Goal: Entertainment & Leisure: Consume media (video, audio)

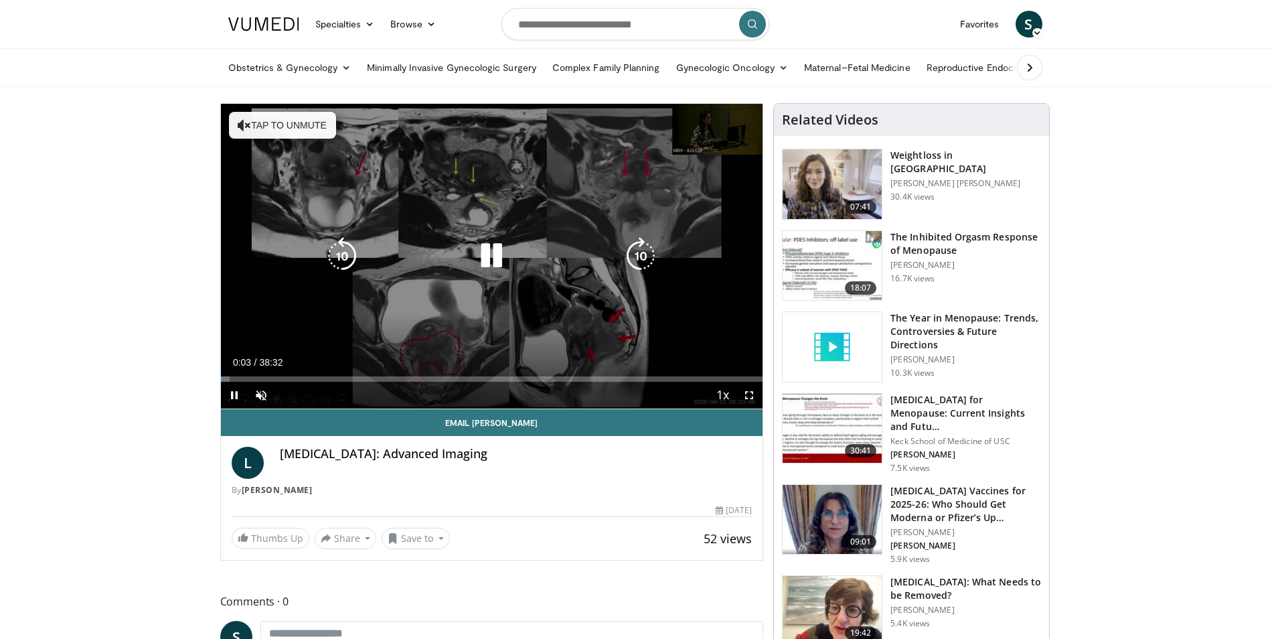
click at [252, 127] on button "Tap to unmute" at bounding box center [282, 125] width 107 height 27
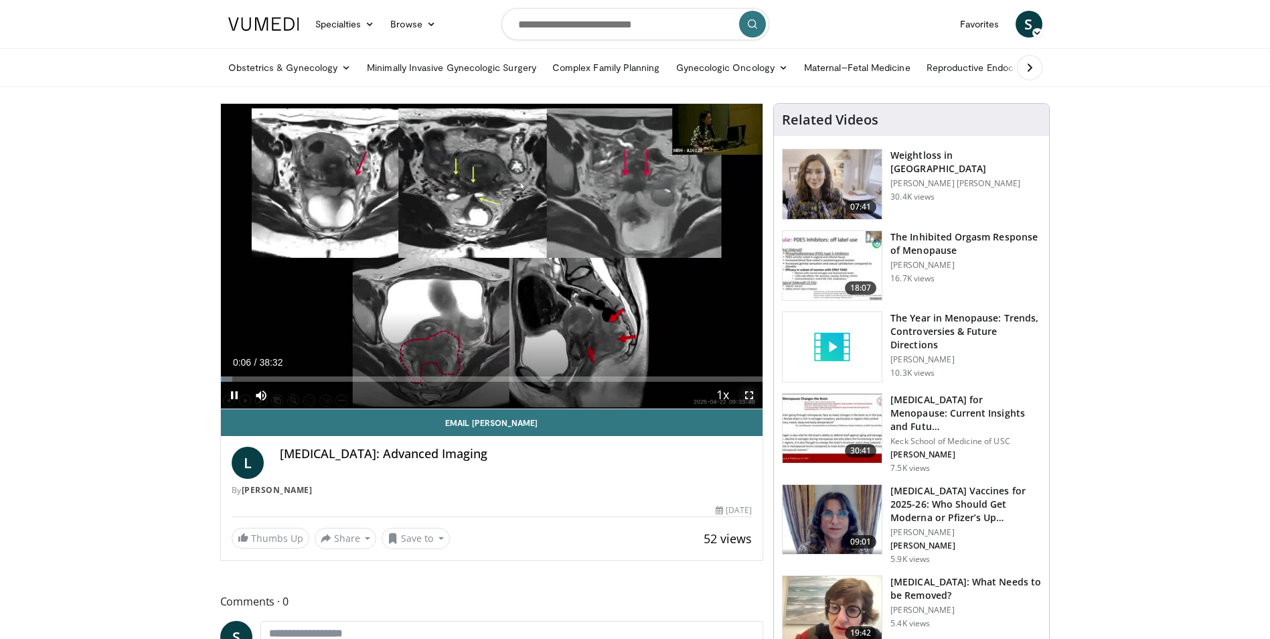
click at [748, 394] on span "Video Player" at bounding box center [749, 395] width 27 height 27
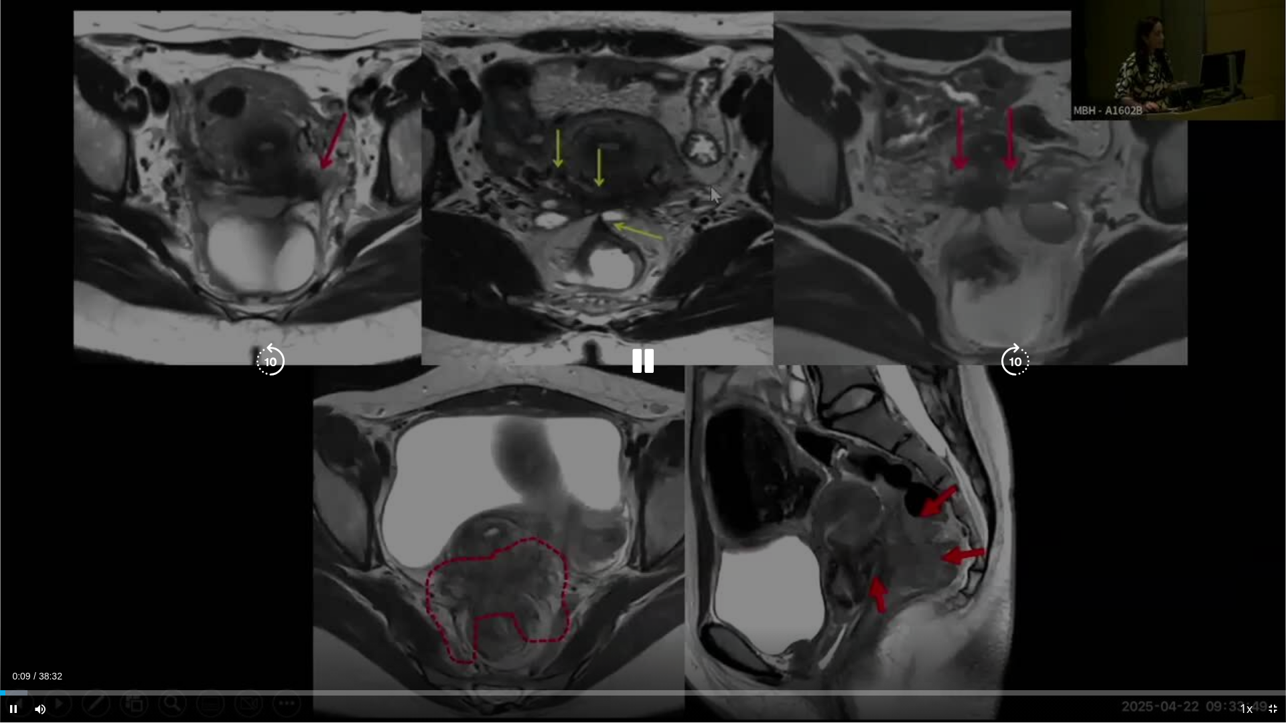
click at [1012, 364] on icon "Video Player" at bounding box center [1015, 362] width 38 height 38
click at [1007, 366] on icon "Video Player" at bounding box center [1015, 362] width 38 height 38
click at [929, 58] on div "10 seconds Tap to unmute" at bounding box center [643, 361] width 1286 height 723
click at [644, 358] on icon "Video Player" at bounding box center [643, 362] width 38 height 38
click at [269, 360] on icon "Video Player" at bounding box center [271, 362] width 38 height 38
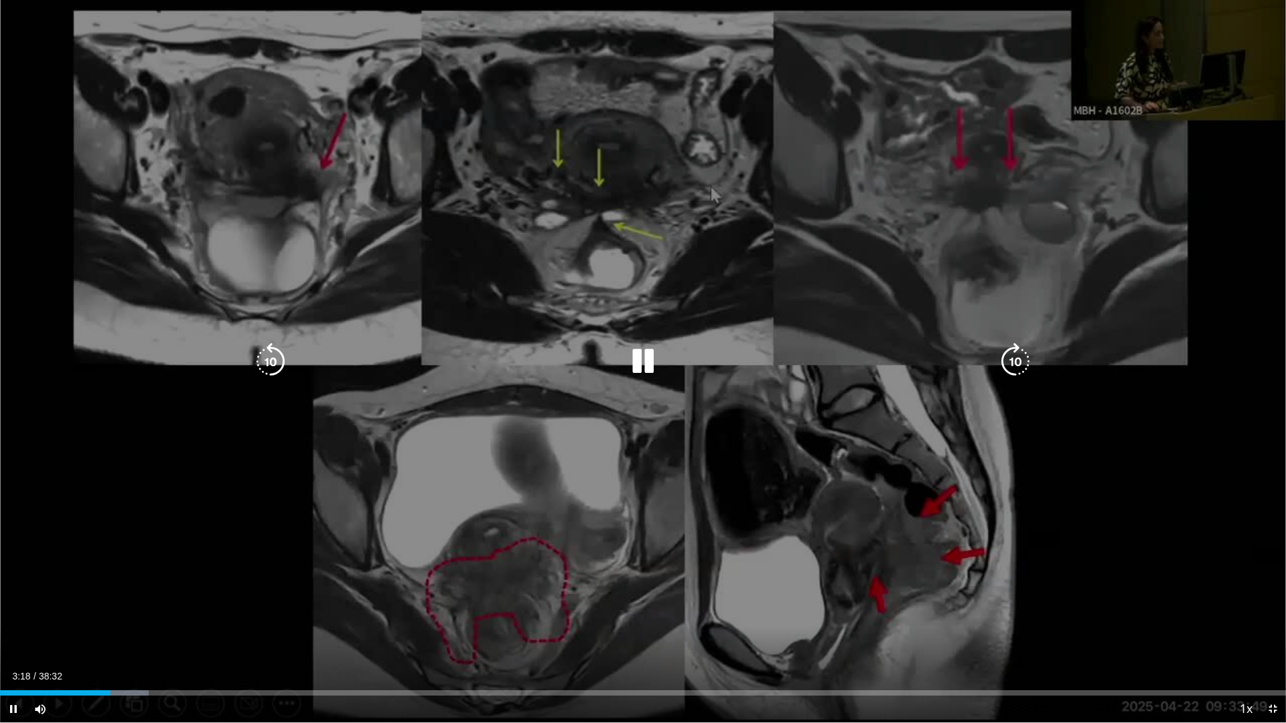
click at [638, 364] on icon "Video Player" at bounding box center [643, 362] width 38 height 38
click at [1009, 352] on icon "Video Player" at bounding box center [1015, 362] width 38 height 38
click at [639, 355] on icon "Video Player" at bounding box center [643, 362] width 38 height 38
click at [812, 360] on div "Video Player" at bounding box center [642, 361] width 771 height 27
click at [640, 360] on icon "Video Player" at bounding box center [643, 362] width 38 height 38
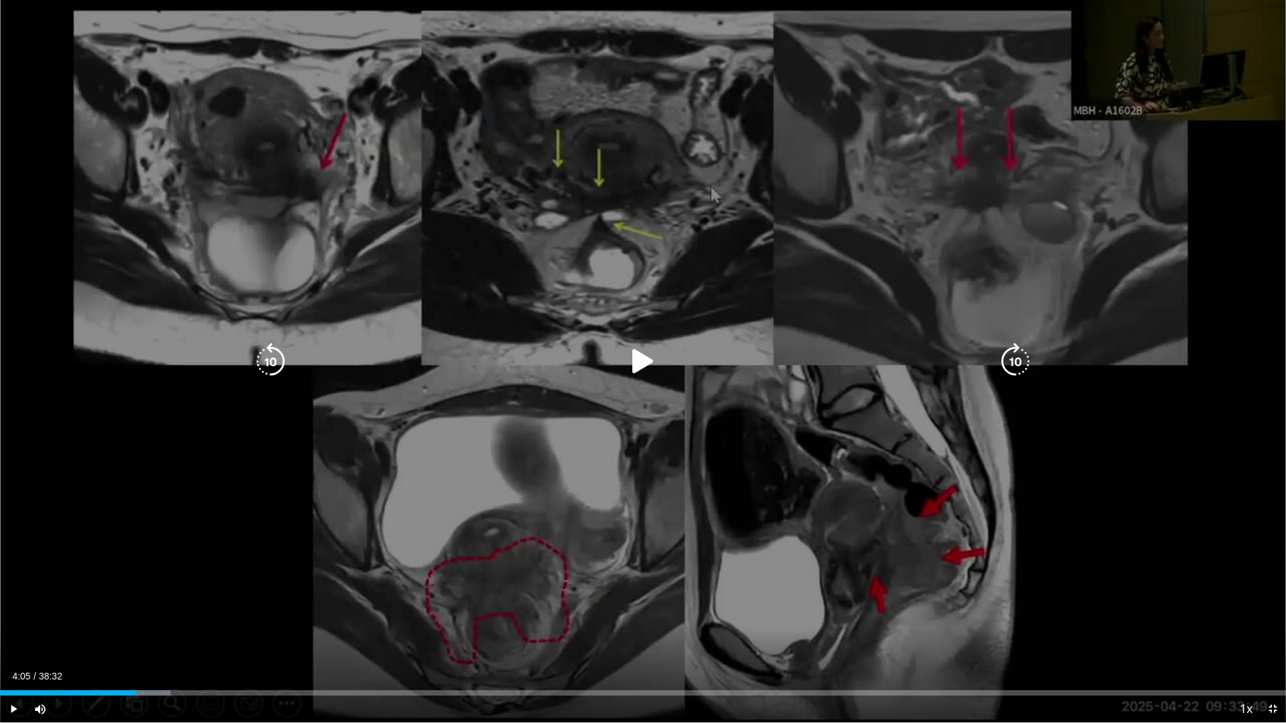
drag, startPoint x: 643, startPoint y: 361, endPoint x: 820, endPoint y: 380, distance: 177.9
click at [643, 362] on icon "Video Player" at bounding box center [643, 362] width 38 height 38
click at [264, 360] on icon "Video Player" at bounding box center [271, 362] width 38 height 38
click at [263, 356] on icon "Video Player" at bounding box center [271, 362] width 38 height 38
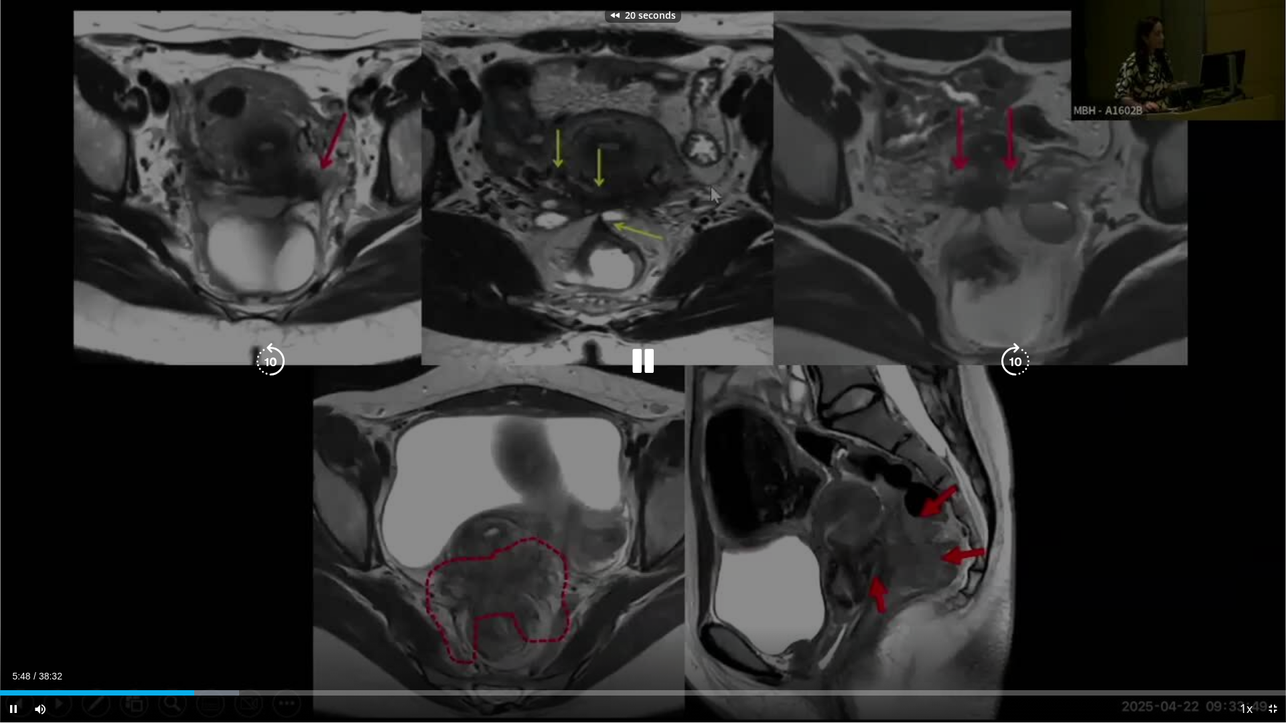
click at [263, 355] on icon "Video Player" at bounding box center [271, 362] width 38 height 38
click at [263, 355] on div "30 seconds Tap to unmute" at bounding box center [643, 361] width 1286 height 723
click at [263, 355] on icon "Video Player" at bounding box center [271, 362] width 38 height 38
click at [276, 364] on icon "Video Player" at bounding box center [271, 362] width 38 height 38
click at [639, 358] on icon "Video Player" at bounding box center [643, 362] width 38 height 38
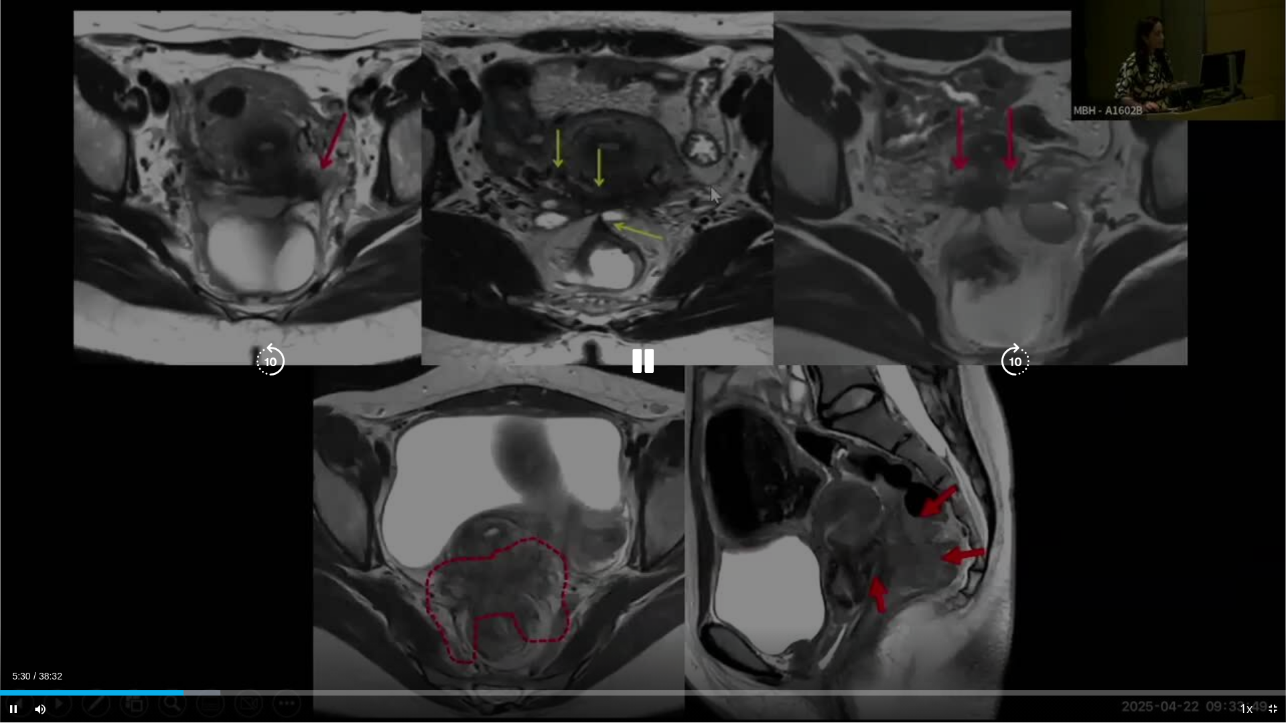
click at [932, 227] on div "50 seconds Tap to unmute" at bounding box center [643, 361] width 1286 height 723
click at [647, 362] on icon "Video Player" at bounding box center [643, 362] width 38 height 38
click at [647, 360] on icon "Video Player" at bounding box center [643, 362] width 38 height 38
click at [636, 346] on icon "Video Player" at bounding box center [643, 362] width 38 height 38
click at [275, 360] on icon "Video Player" at bounding box center [271, 362] width 38 height 38
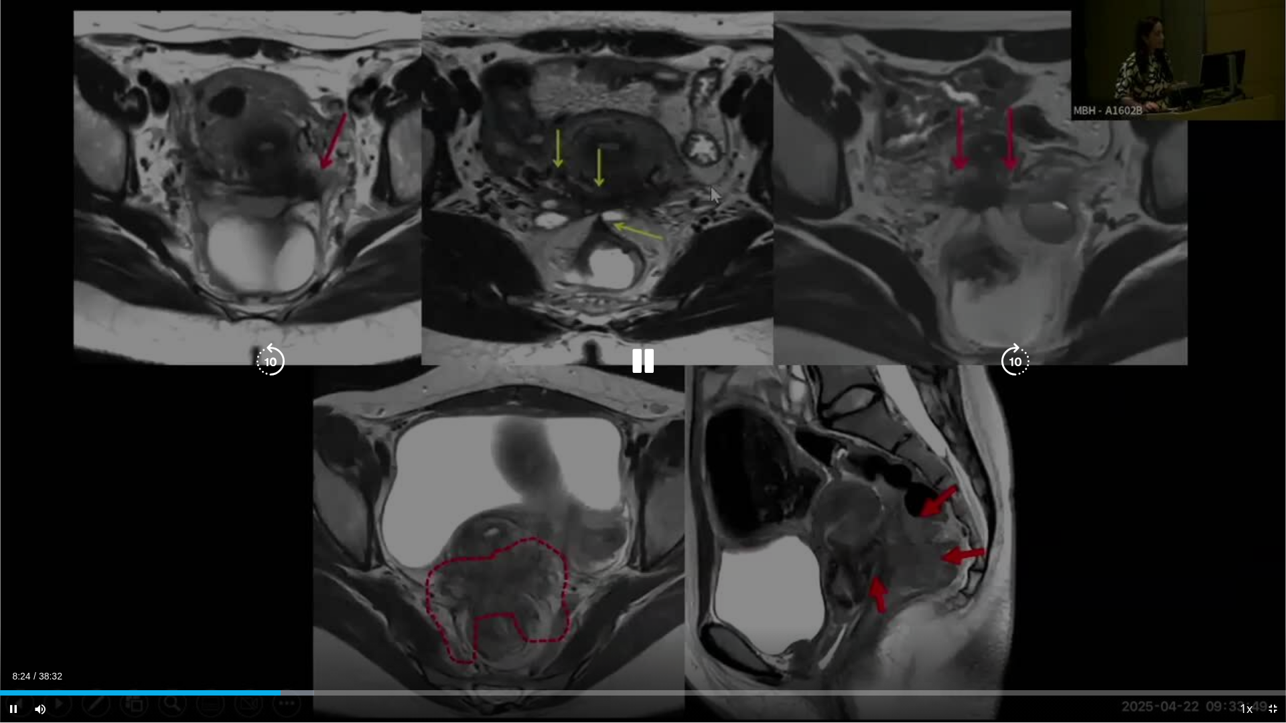
drag, startPoint x: 646, startPoint y: 363, endPoint x: 722, endPoint y: 375, distance: 77.3
click at [647, 363] on icon "Video Player" at bounding box center [643, 362] width 38 height 38
click at [636, 367] on icon "Video Player" at bounding box center [643, 362] width 38 height 38
click at [651, 356] on icon "Video Player" at bounding box center [643, 362] width 38 height 38
click at [627, 352] on icon "Video Player" at bounding box center [643, 362] width 38 height 38
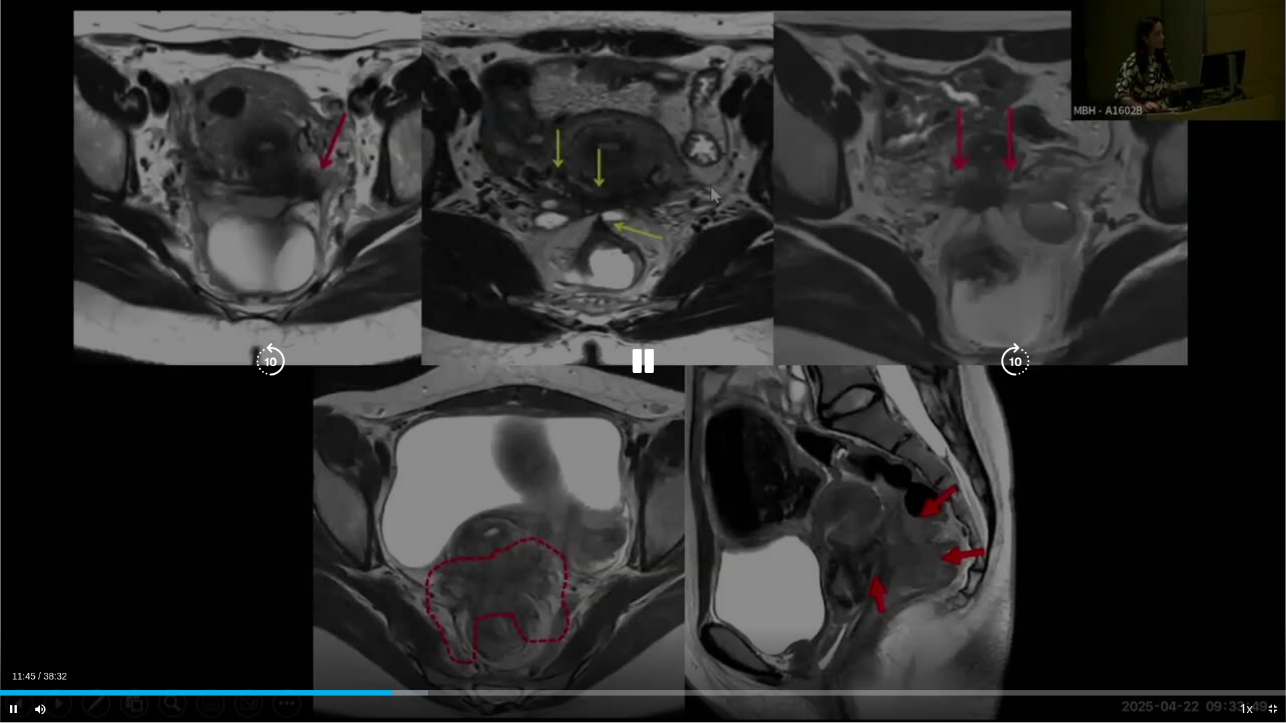
click at [1007, 365] on icon "Video Player" at bounding box center [1015, 362] width 38 height 38
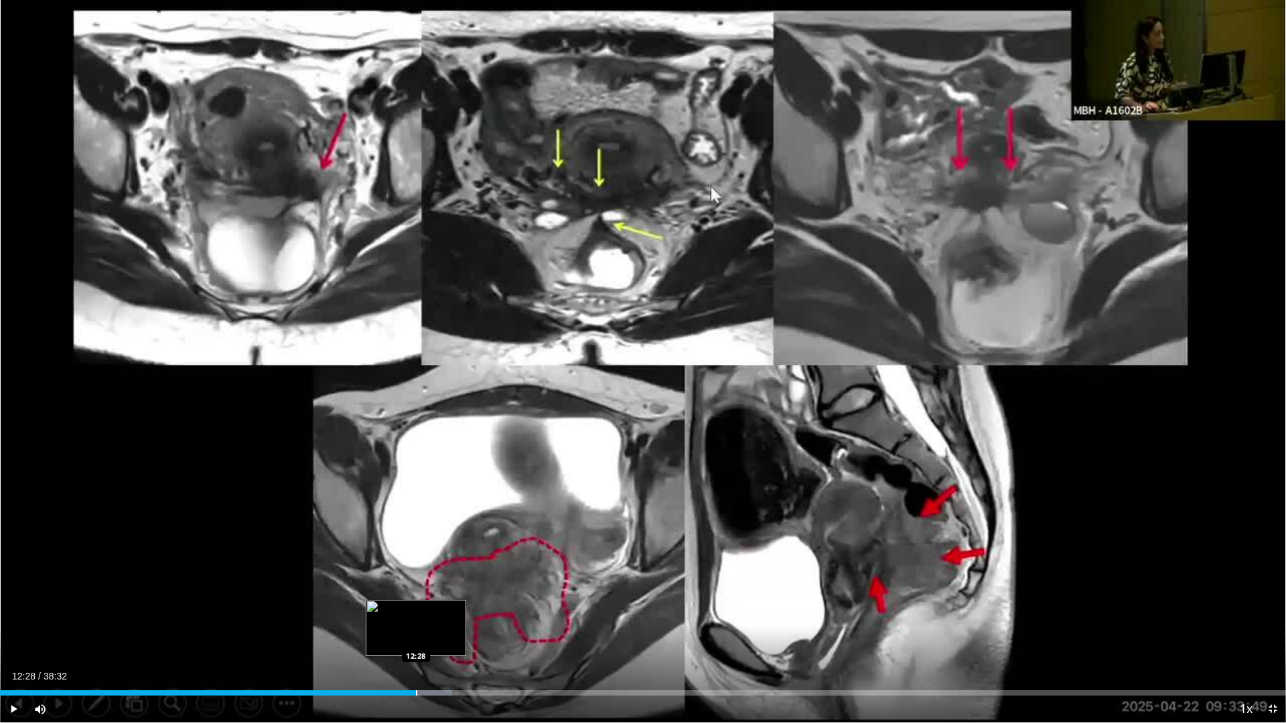
drag, startPoint x: 406, startPoint y: 690, endPoint x: 416, endPoint y: 688, distance: 9.5
click at [416, 638] on div "Loaded : 35.17% 12:29 12:28" at bounding box center [643, 689] width 1286 height 13
click at [416, 638] on video-js "**********" at bounding box center [643, 361] width 1286 height 723
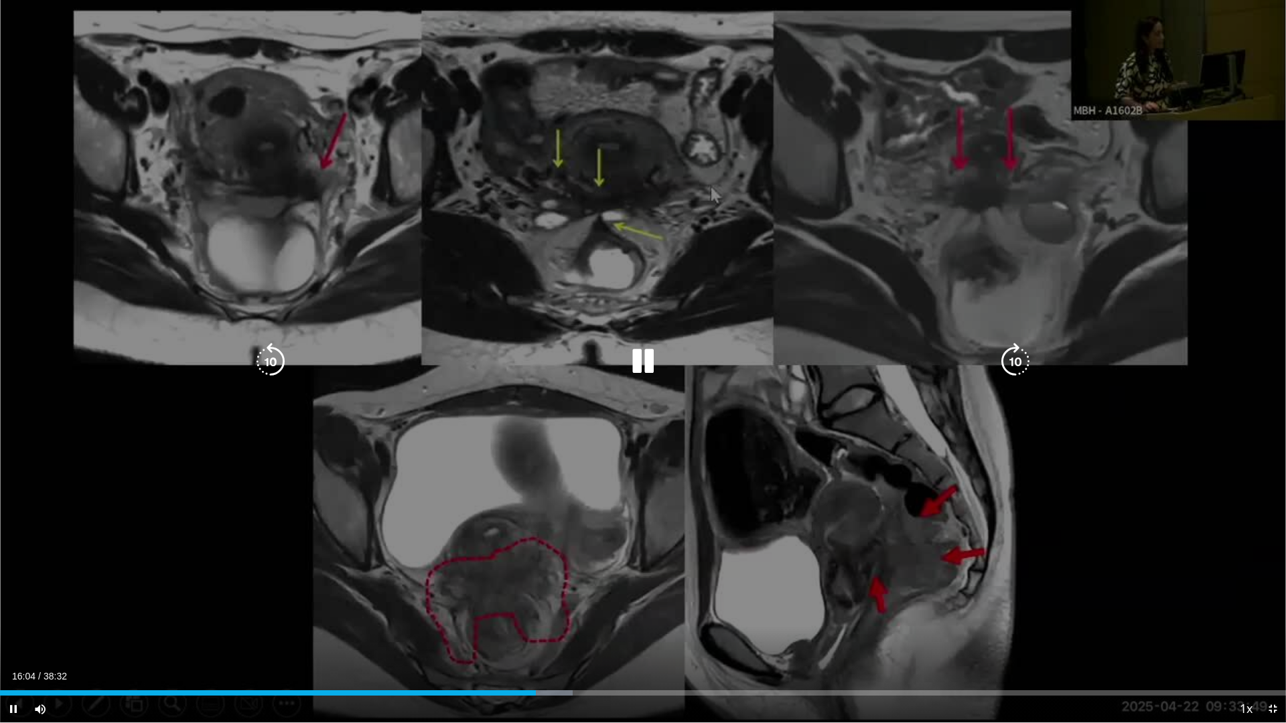
click at [1007, 359] on icon "Video Player" at bounding box center [1015, 362] width 38 height 38
click at [270, 354] on icon "Video Player" at bounding box center [271, 362] width 38 height 38
click at [273, 364] on icon "Video Player" at bounding box center [271, 362] width 38 height 38
click at [1007, 362] on icon "Video Player" at bounding box center [1015, 362] width 38 height 38
click at [1026, 356] on icon "Video Player" at bounding box center [1015, 362] width 38 height 38
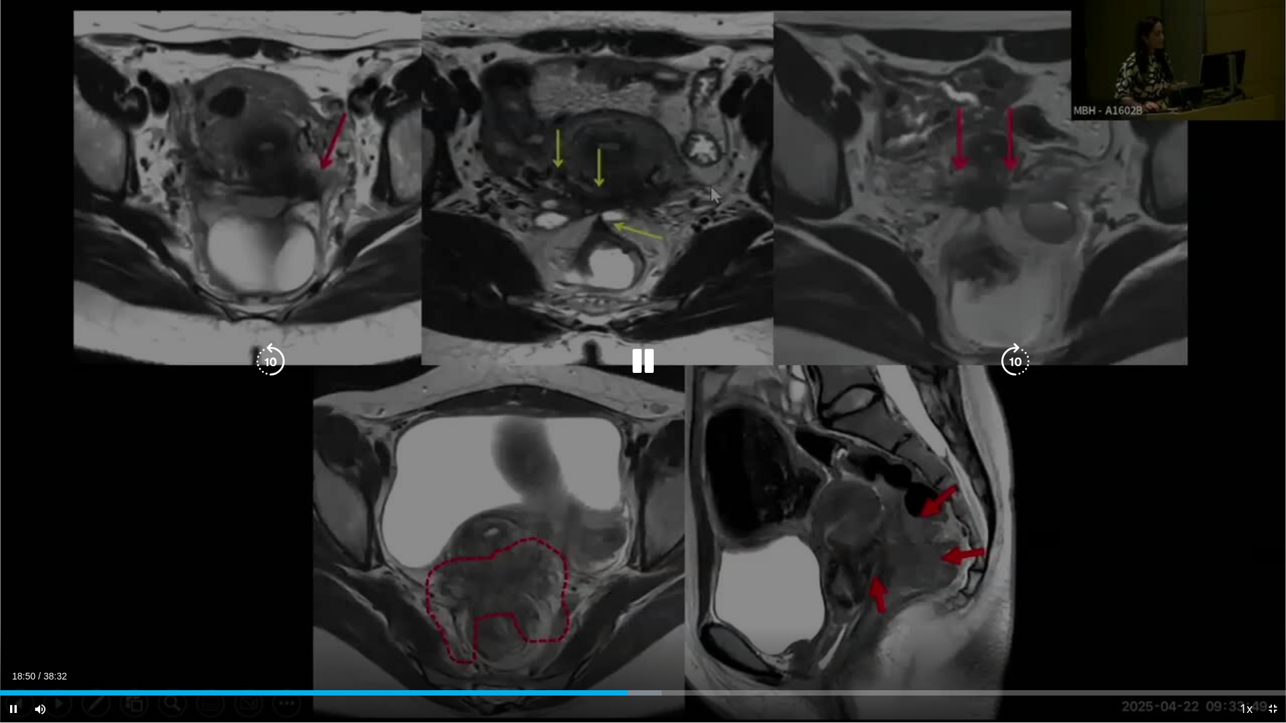
click at [1011, 353] on icon "Video Player" at bounding box center [1015, 362] width 38 height 38
click at [1015, 364] on icon "Video Player" at bounding box center [1015, 362] width 38 height 38
click at [1007, 358] on icon "Video Player" at bounding box center [1015, 362] width 38 height 38
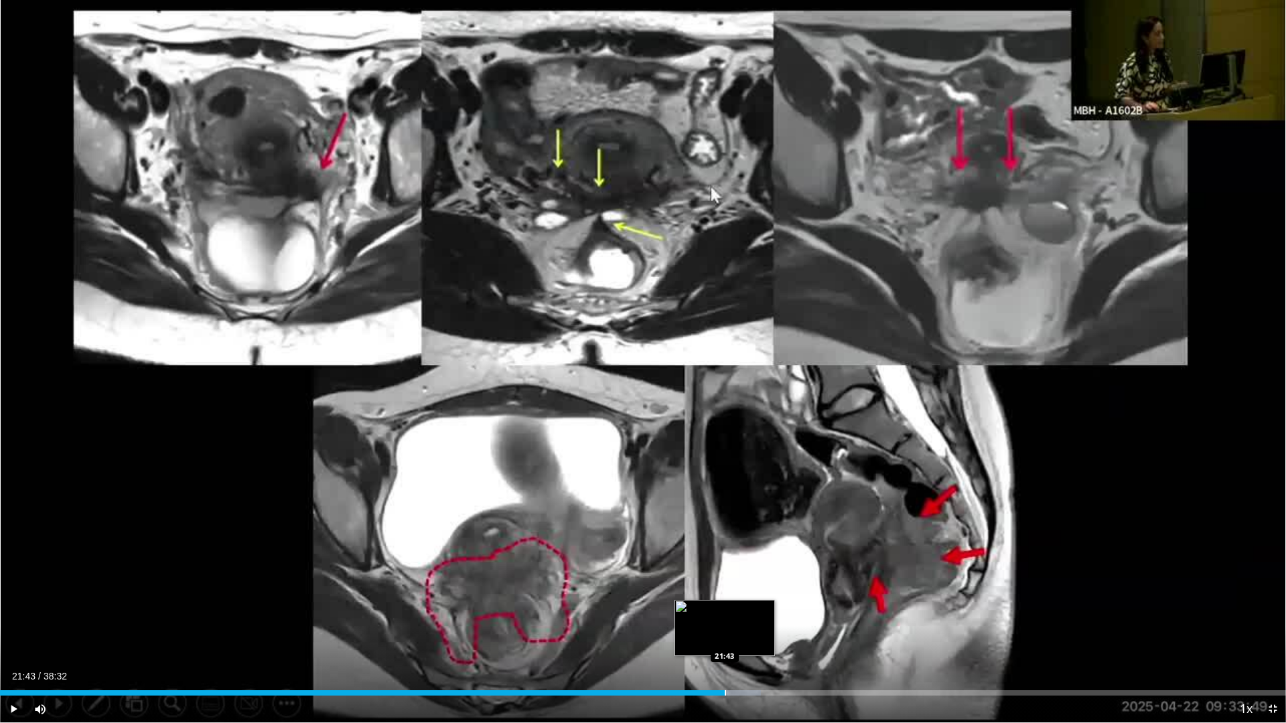
drag, startPoint x: 672, startPoint y: 694, endPoint x: 725, endPoint y: 687, distance: 52.8
click at [725, 638] on div "Loaded : 59.19% 21:42 21:43" at bounding box center [643, 689] width 1286 height 13
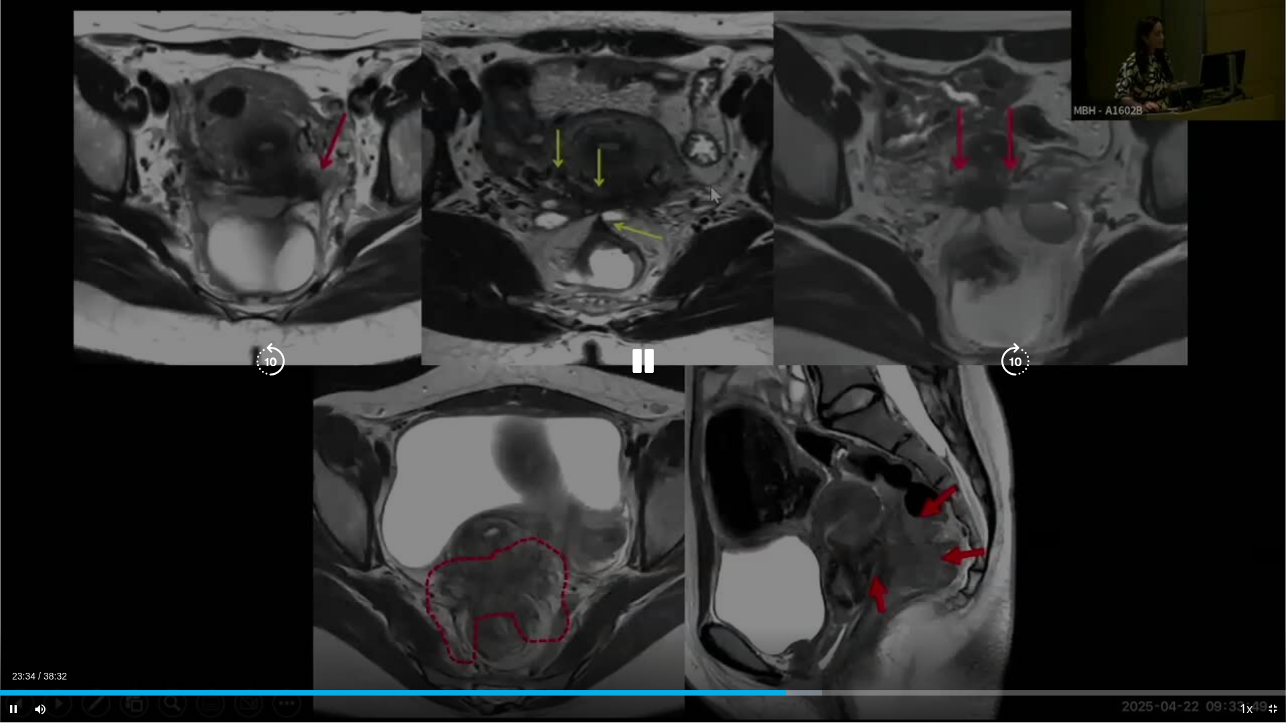
click at [1017, 365] on icon "Video Player" at bounding box center [1015, 362] width 38 height 38
click at [646, 359] on icon "Video Player" at bounding box center [643, 362] width 38 height 38
click at [632, 362] on icon "Video Player" at bounding box center [643, 362] width 38 height 38
click at [1011, 353] on icon "Video Player" at bounding box center [1015, 362] width 38 height 38
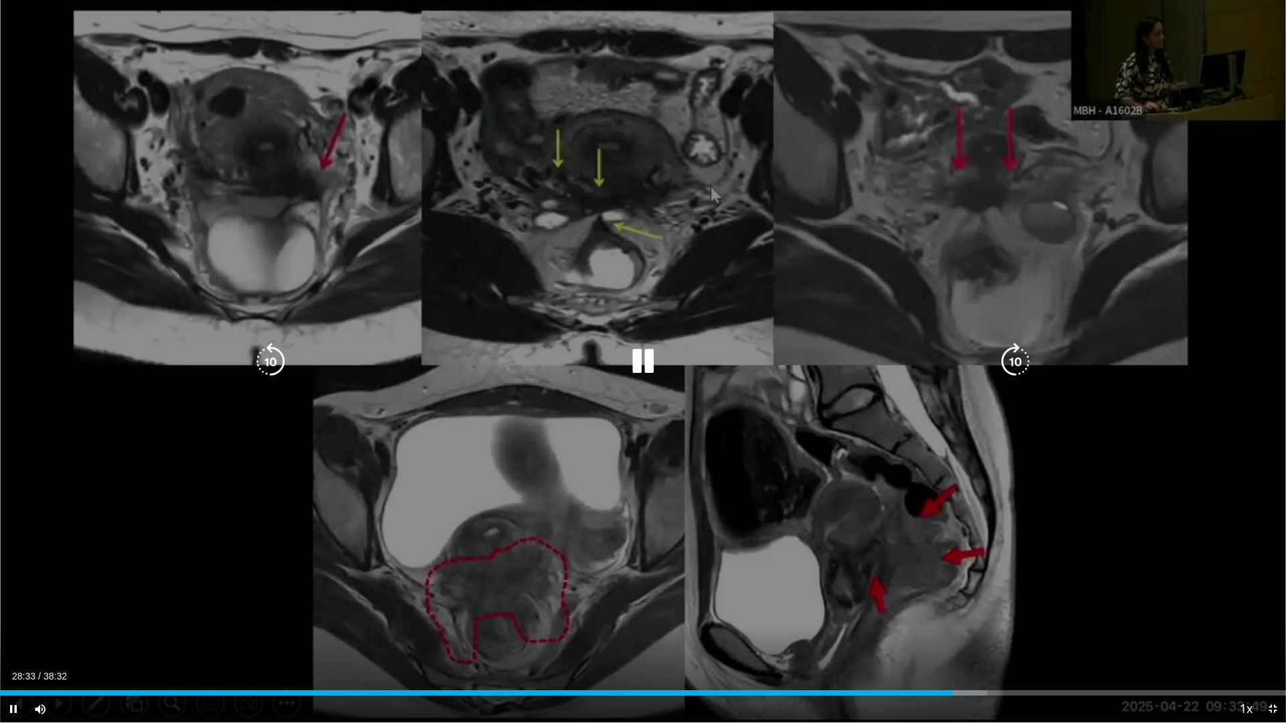
click at [277, 362] on icon "Video Player" at bounding box center [271, 362] width 38 height 38
click at [275, 362] on icon "Video Player" at bounding box center [271, 362] width 38 height 38
click at [1006, 360] on icon "Video Player" at bounding box center [1015, 362] width 38 height 38
click at [1008, 368] on icon "Video Player" at bounding box center [1015, 362] width 38 height 38
click at [1008, 373] on icon "Video Player" at bounding box center [1015, 362] width 38 height 38
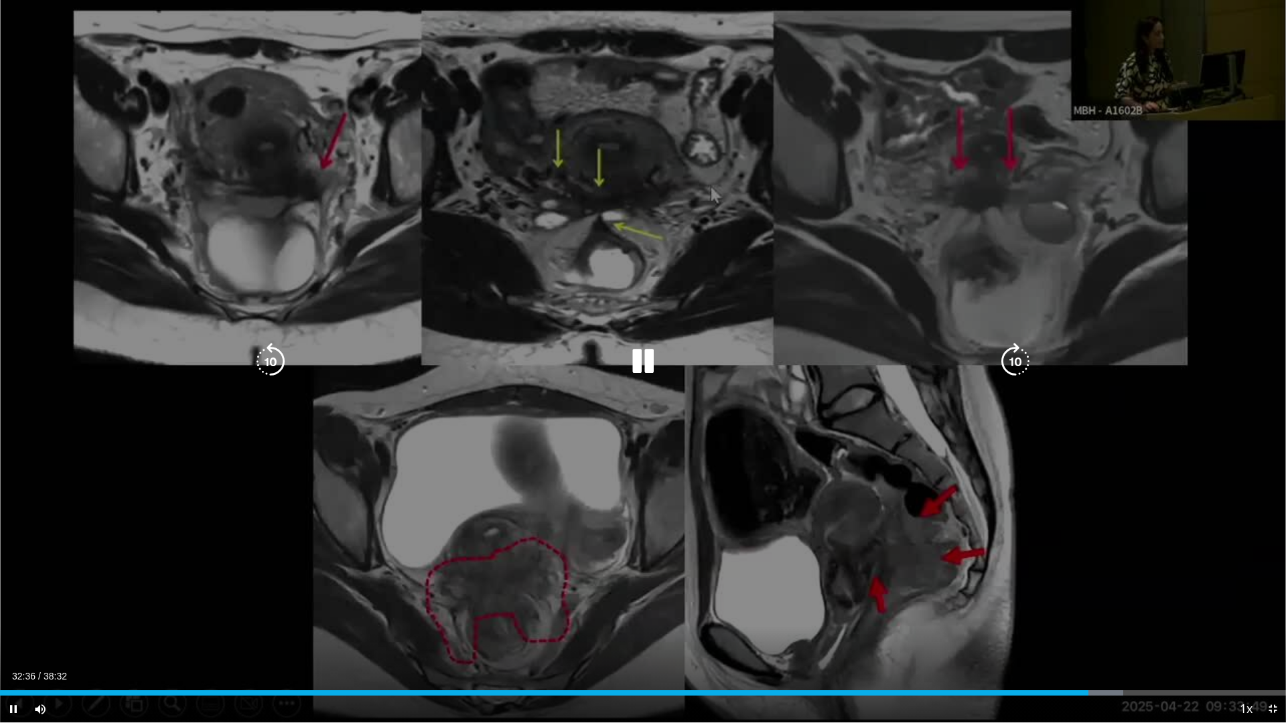
drag, startPoint x: 1013, startPoint y: 373, endPoint x: 1015, endPoint y: 366, distance: 7.5
click at [1013, 368] on icon "Video Player" at bounding box center [1015, 362] width 38 height 38
click at [1015, 365] on icon "Video Player" at bounding box center [1015, 362] width 38 height 38
click at [1014, 361] on icon "Video Player" at bounding box center [1015, 362] width 38 height 38
click at [1019, 356] on icon "Video Player" at bounding box center [1015, 362] width 38 height 38
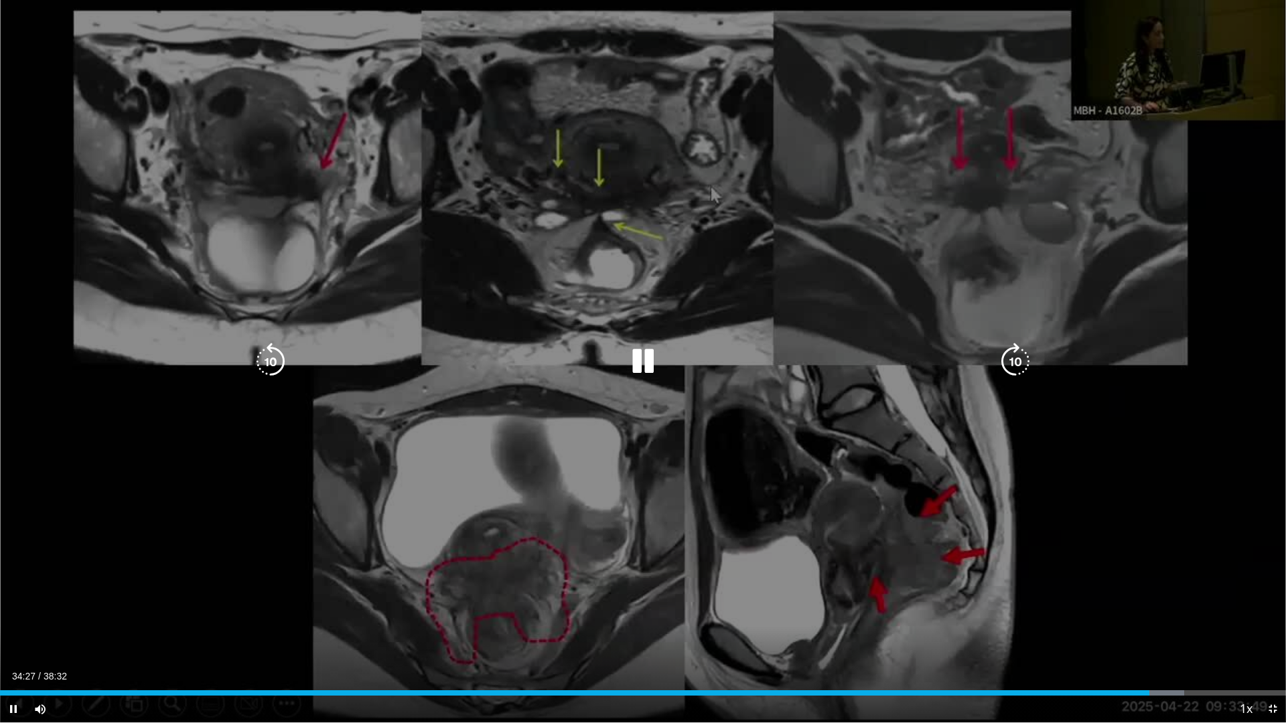
click at [648, 364] on icon "Video Player" at bounding box center [643, 362] width 38 height 38
click at [634, 364] on icon "Video Player" at bounding box center [643, 362] width 38 height 38
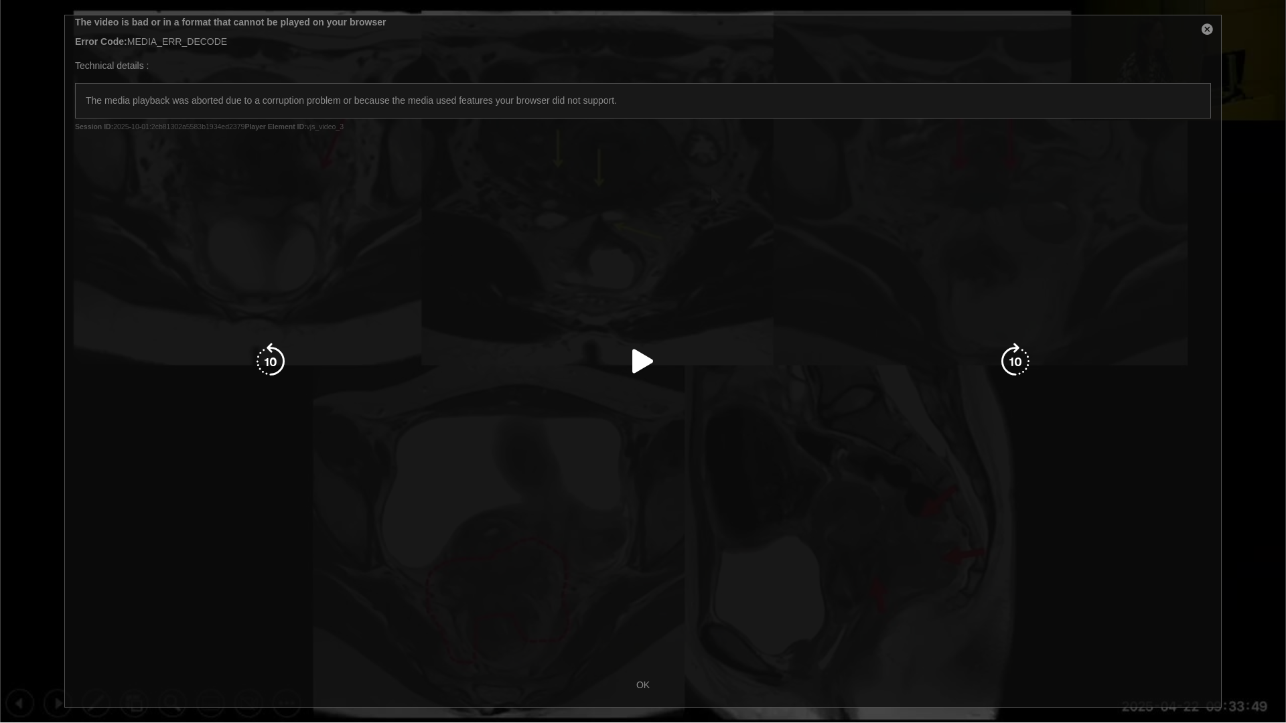
click at [631, 366] on icon "Video Player" at bounding box center [643, 362] width 38 height 38
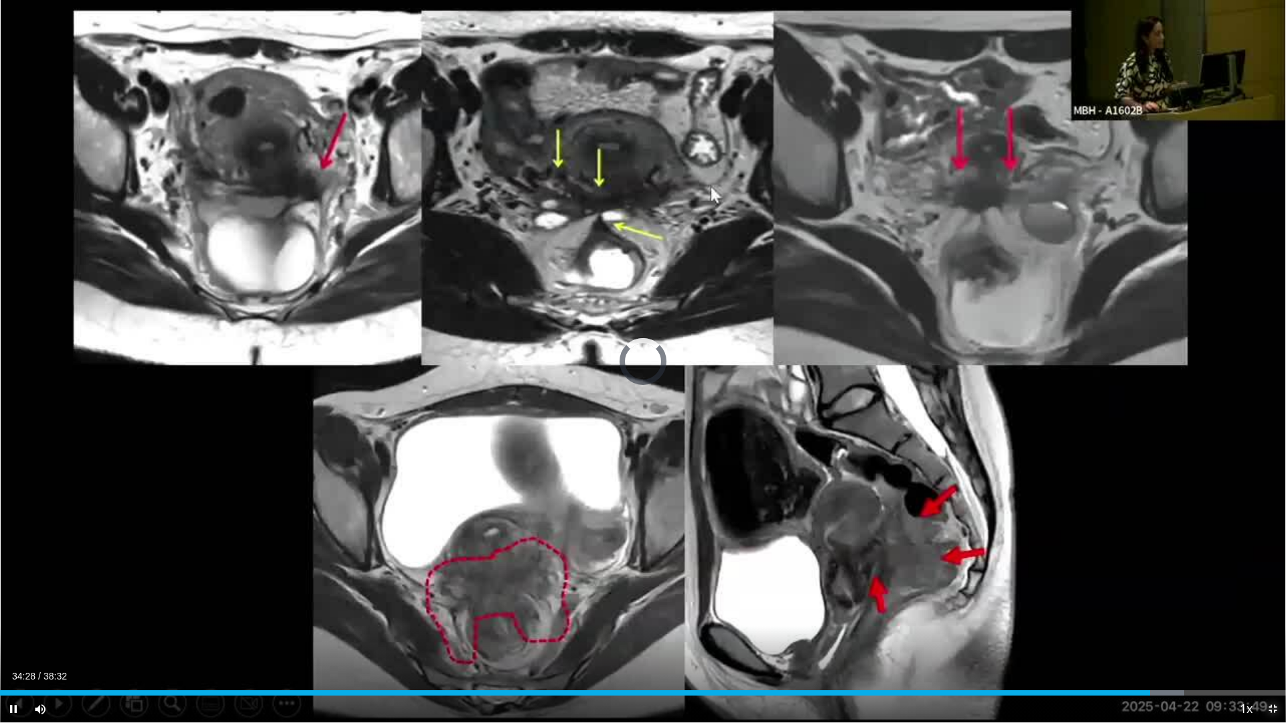
click at [1270, 638] on span "Video Player" at bounding box center [1272, 709] width 27 height 27
